Goal: Find specific page/section: Find specific page/section

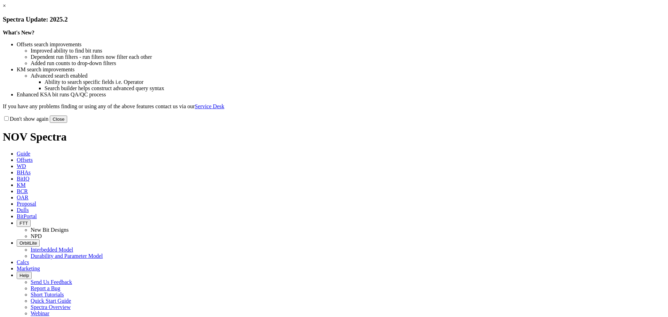
click at [67, 123] on button "Close" at bounding box center [58, 118] width 17 height 7
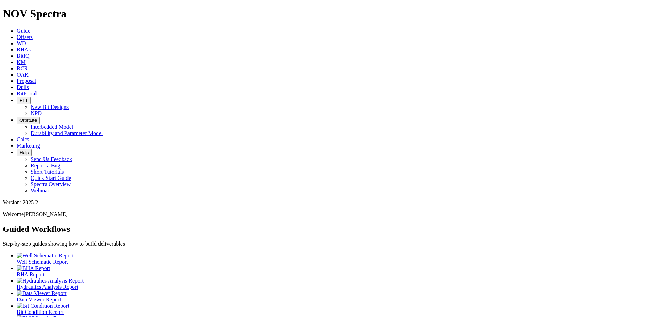
click at [33, 34] on link "Offsets" at bounding box center [25, 37] width 16 height 6
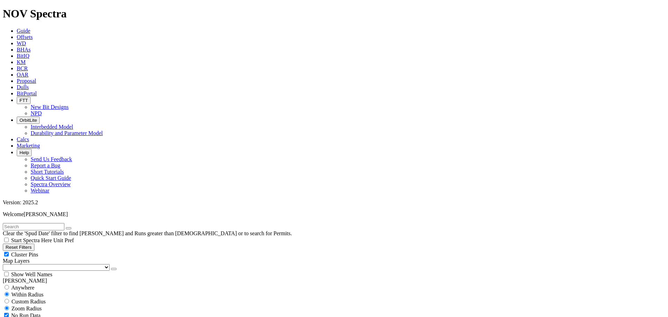
click at [29, 223] on input "text" at bounding box center [34, 226] width 62 height 7
click at [38, 223] on input "text" at bounding box center [34, 226] width 62 height 7
type input "e1514"
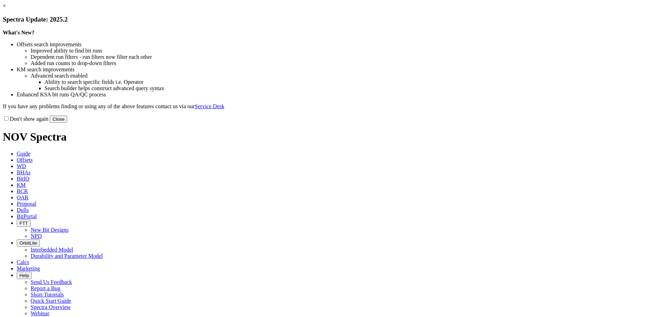
click at [67, 123] on button "Close" at bounding box center [58, 118] width 17 height 7
